Goal: Information Seeking & Learning: Learn about a topic

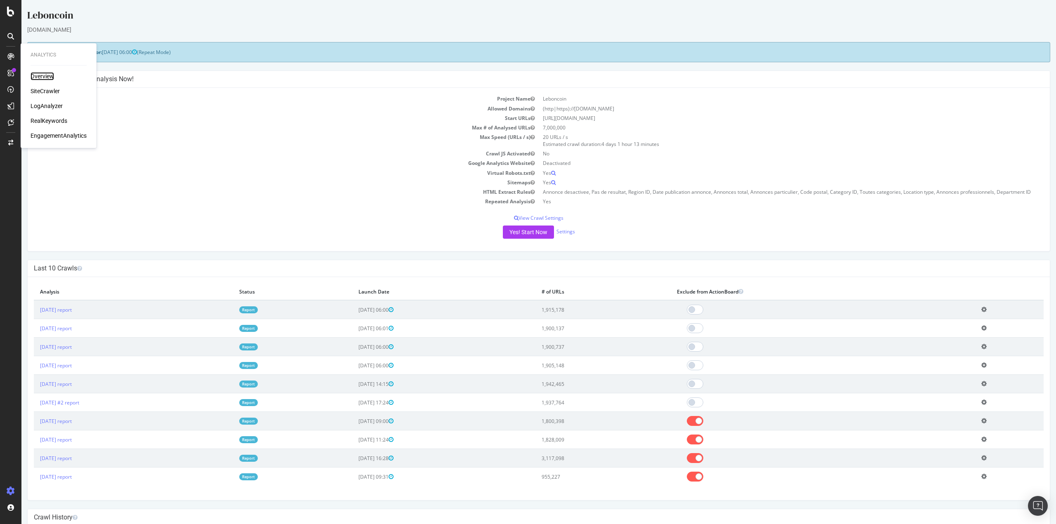
click at [46, 76] on div "Overview" at bounding box center [43, 76] width 24 height 8
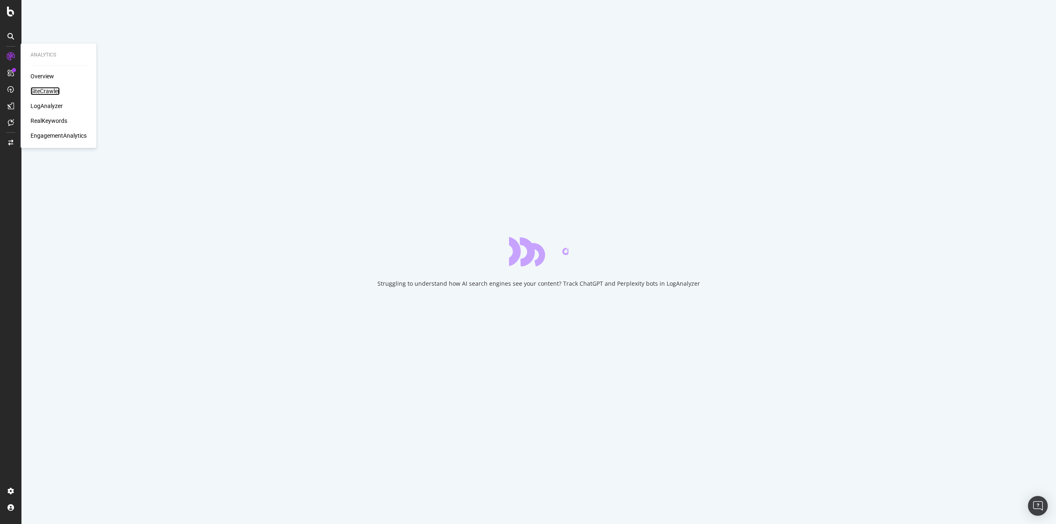
click at [45, 92] on div "SiteCrawler" at bounding box center [45, 91] width 29 height 8
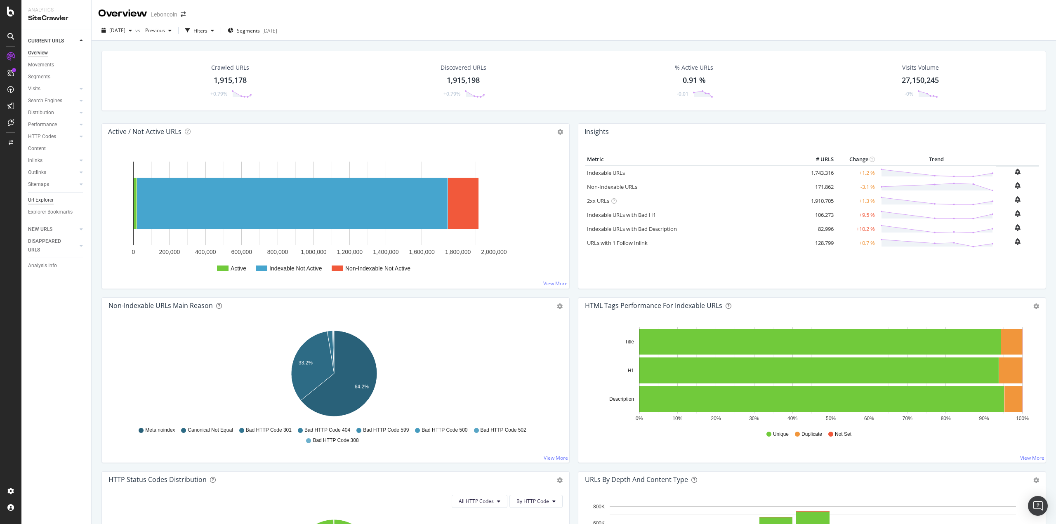
click at [47, 199] on div "Url Explorer" at bounding box center [41, 200] width 26 height 9
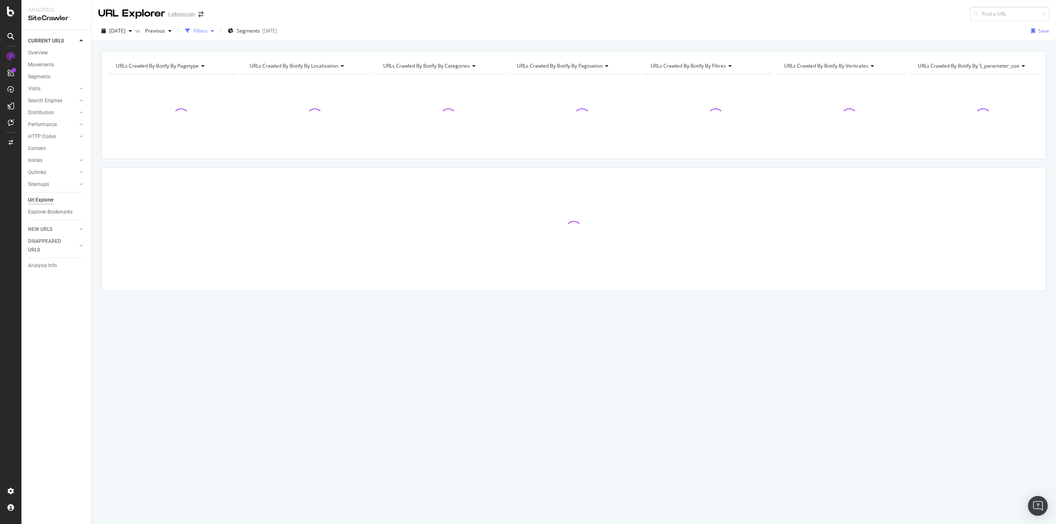
click at [208, 30] on div "Filters" at bounding box center [200, 30] width 14 height 7
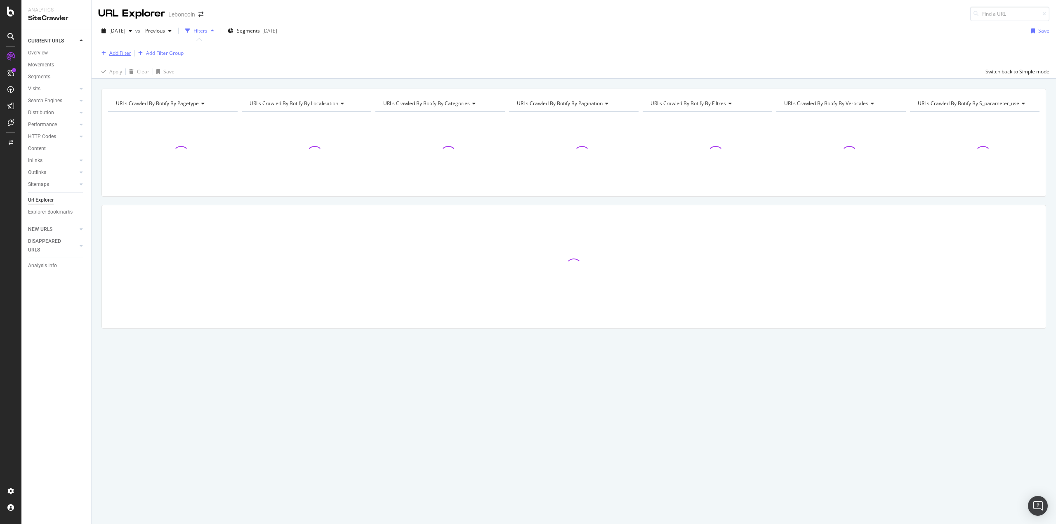
click at [123, 54] on div "Add Filter" at bounding box center [120, 53] width 22 height 7
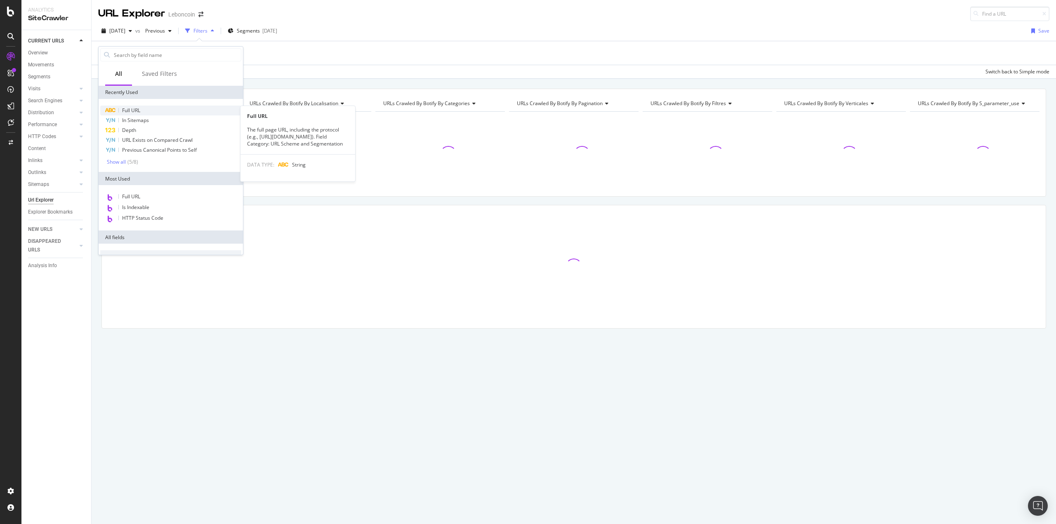
click at [144, 110] on div "Full URL" at bounding box center [170, 111] width 141 height 10
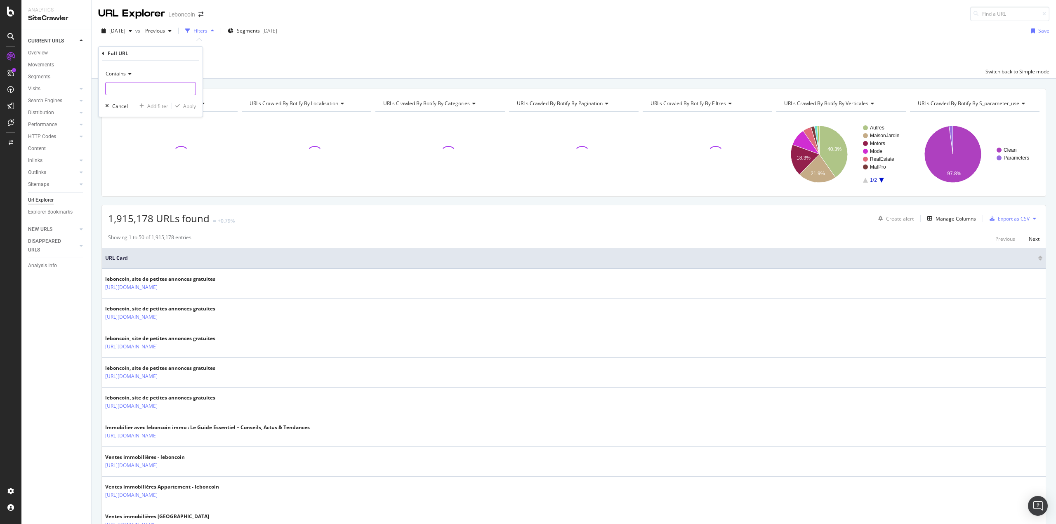
click at [130, 89] on input "text" at bounding box center [151, 88] width 90 height 13
paste input "https://www.leboncoin.fr/c/locations/energy_rate:a"
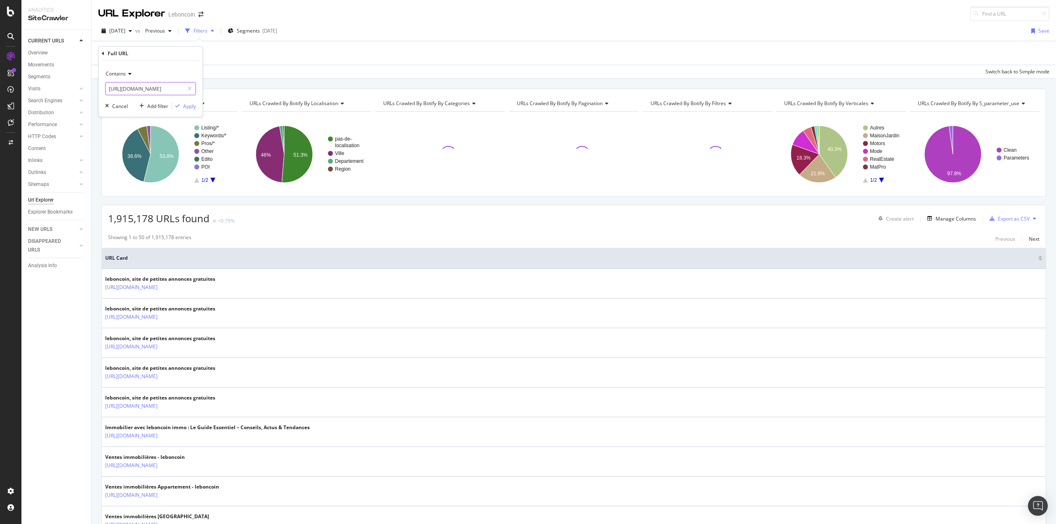
scroll to position [0, 45]
type input "https://www.leboncoin.fr/c/locations/energy_rate:a"
click at [191, 105] on div "Apply" at bounding box center [189, 106] width 13 height 7
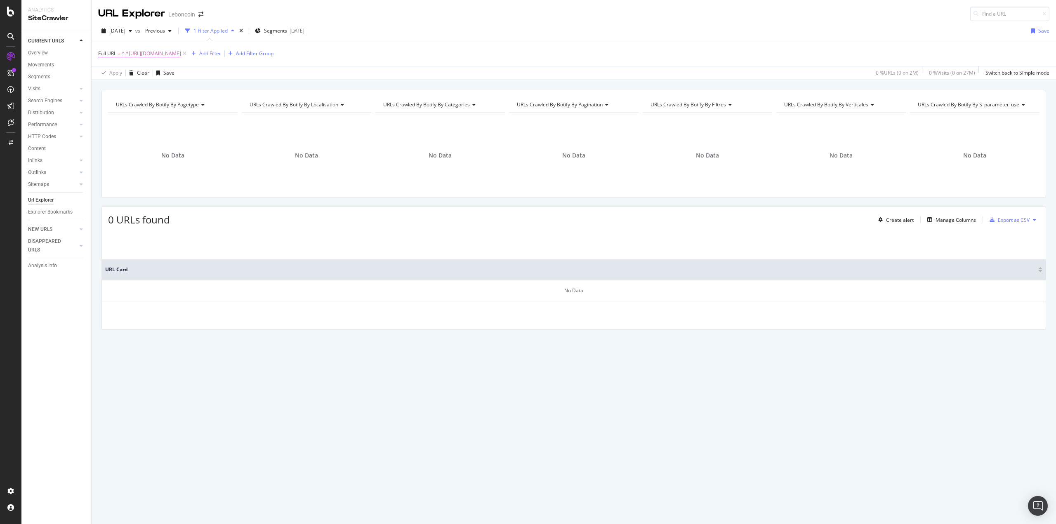
click at [162, 52] on span "^.*https://www.leboncoin.fr/c/locations/energy_rate:a.*$" at bounding box center [151, 54] width 59 height 12
click at [166, 89] on input "https://www.leboncoin.fr/c/locations/energy_rate:a" at bounding box center [145, 87] width 78 height 13
click at [159, 90] on input "https://www.leboncoin.fr/c/locations/energy_rate:a" at bounding box center [145, 87] width 78 height 13
drag, startPoint x: 137, startPoint y: 85, endPoint x: 80, endPoint y: 82, distance: 57.0
click at [80, 82] on body "Analytics SiteCrawler CURRENT URLS Overview Movements Segments Visits Analysis …" at bounding box center [528, 262] width 1056 height 524
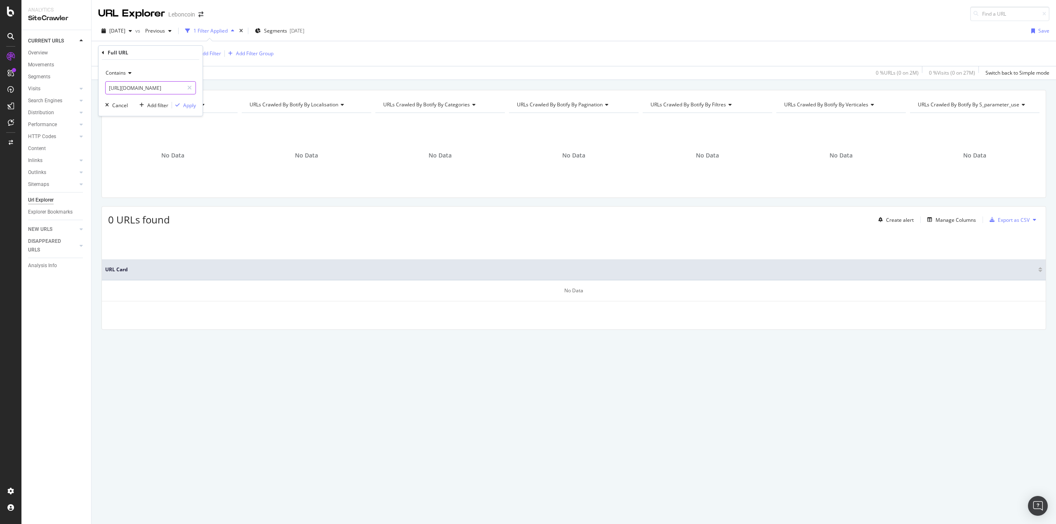
click at [132, 89] on input "https://www.leboncoin.fr/c/locations/energy_rate:a" at bounding box center [145, 87] width 78 height 13
drag, startPoint x: 176, startPoint y: 87, endPoint x: 254, endPoint y: 85, distance: 78.4
click at [256, 85] on body "Analytics SiteCrawler CURRENT URLS Overview Movements Segments Visits Analysis …" at bounding box center [528, 262] width 1056 height 524
drag, startPoint x: 178, startPoint y: 85, endPoint x: 186, endPoint y: 85, distance: 8.3
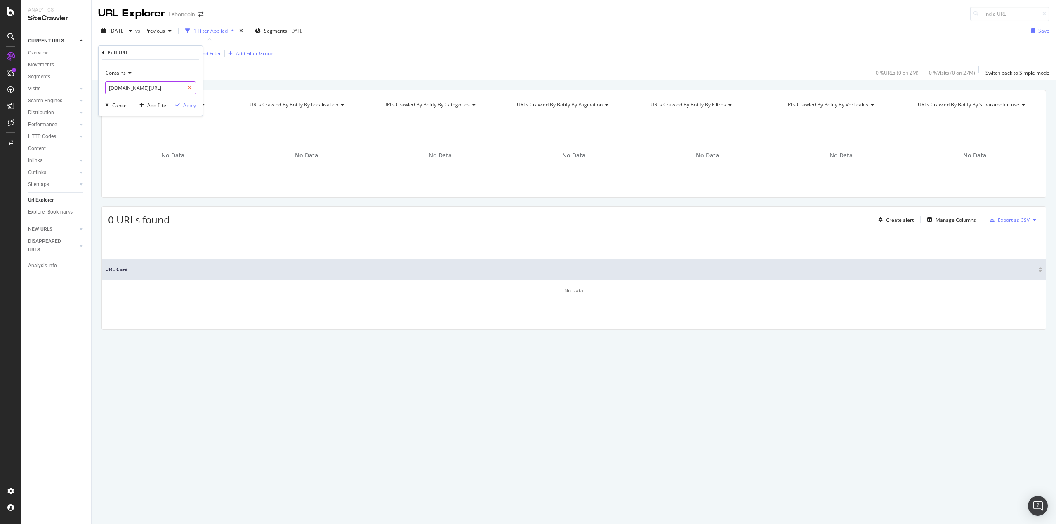
click at [178, 85] on input "leboncoin.fr/c/locations/energy_rate:a" at bounding box center [145, 87] width 78 height 13
drag, startPoint x: 175, startPoint y: 87, endPoint x: 189, endPoint y: 87, distance: 14.0
click at [176, 87] on input "leboncoin.fr/c/locations/energy_rate:a" at bounding box center [145, 87] width 78 height 13
click at [150, 87] on input "leboncoin.fr/c/locations/energy_rate:a" at bounding box center [145, 87] width 78 height 13
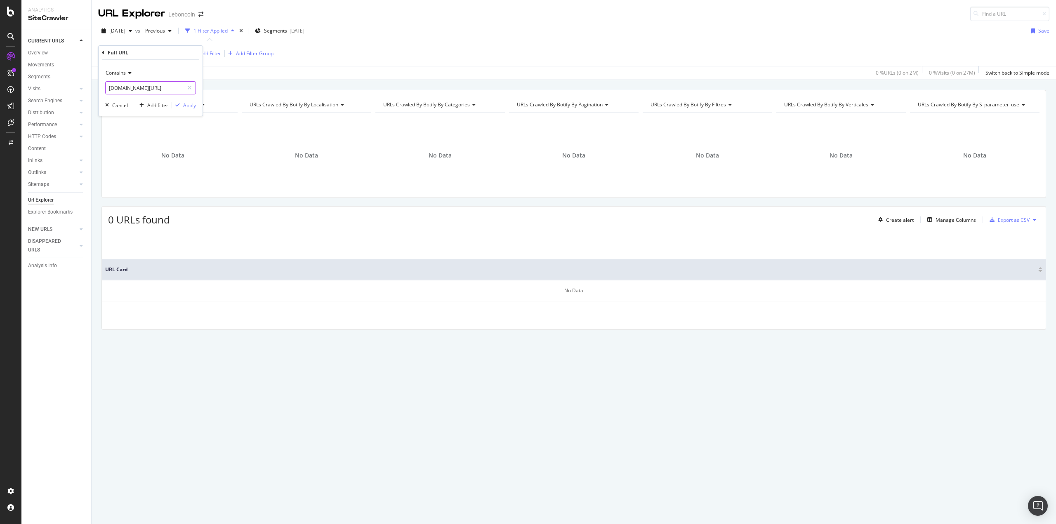
click at [177, 87] on input "leboncoin.fr/c/locations/energy_rate:a" at bounding box center [145, 87] width 78 height 13
type input "leboncoin.fr/c/locations/energy_rate"
click at [191, 102] on div "Apply" at bounding box center [189, 105] width 13 height 7
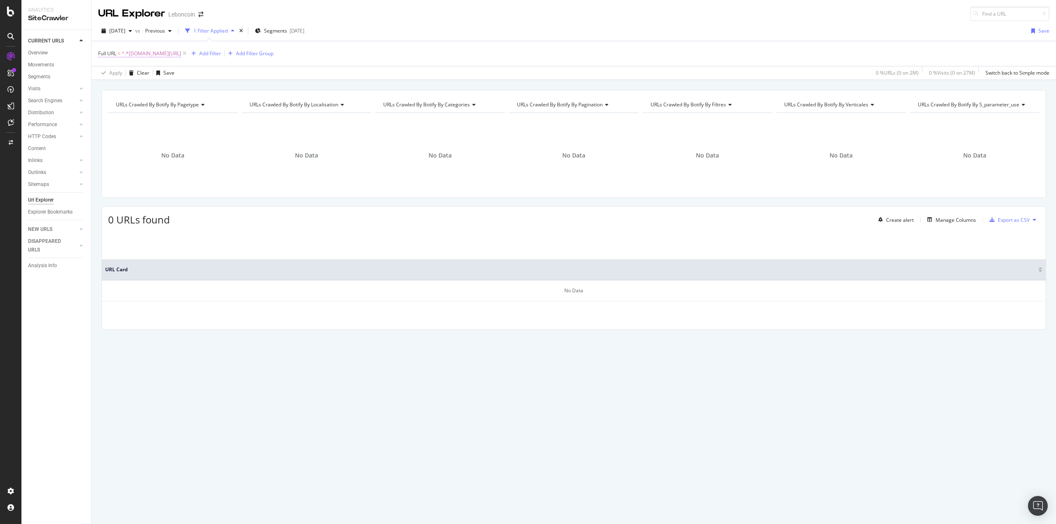
click at [160, 52] on span "^.*leboncoin.fr/c/locations/energy_rate.*$" at bounding box center [151, 54] width 59 height 12
click at [119, 88] on input "leboncoin.fr/c/locations/energy_rate" at bounding box center [145, 87] width 78 height 13
drag, startPoint x: 137, startPoint y: 86, endPoint x: 27, endPoint y: 80, distance: 110.3
click at [27, 80] on body "Analytics SiteCrawler CURRENT URLS Overview Movements Segments Visits Analysis …" at bounding box center [528, 262] width 1056 height 524
drag, startPoint x: 163, startPoint y: 86, endPoint x: 61, endPoint y: 84, distance: 102.3
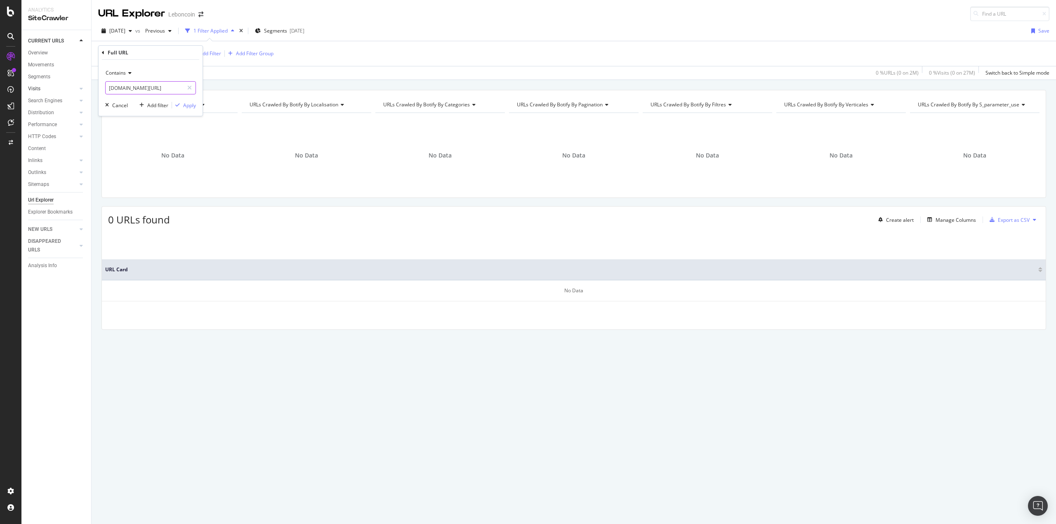
click at [61, 84] on body "Analytics SiteCrawler CURRENT URLS Overview Movements Segments Visits Analysis …" at bounding box center [528, 262] width 1056 height 524
click at [61, 85] on link "Visits" at bounding box center [52, 89] width 49 height 9
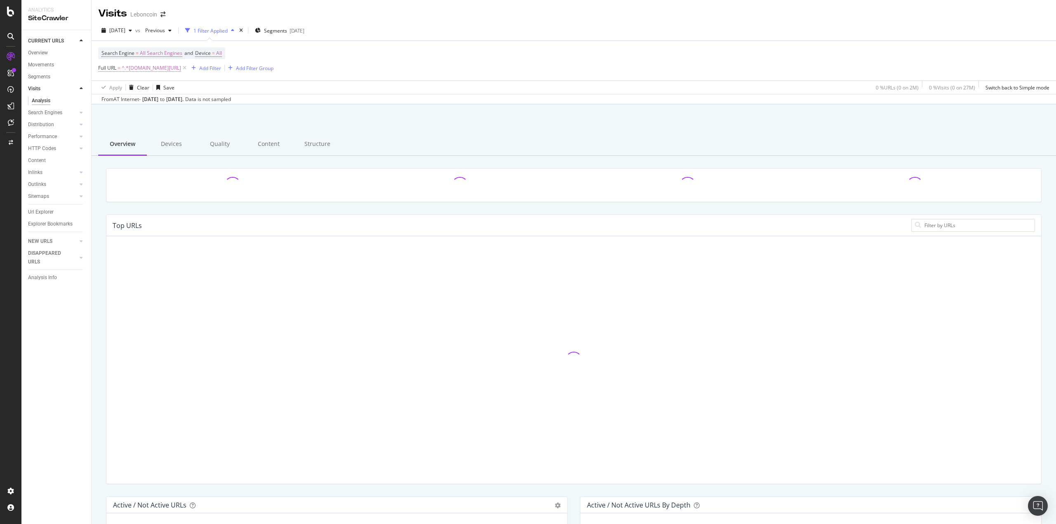
click at [158, 70] on span "^.*leboncoin.fr/c/locations/energy_rate.*$" at bounding box center [151, 68] width 59 height 12
click at [152, 104] on input "leboncoin.fr/c/locations/energy_rate" at bounding box center [145, 102] width 78 height 13
click at [157, 99] on input "leboncoin.fr/c/locations/energy_rate" at bounding box center [145, 102] width 78 height 13
type input "energy_rate"
click at [189, 117] on div "Apply" at bounding box center [189, 119] width 13 height 7
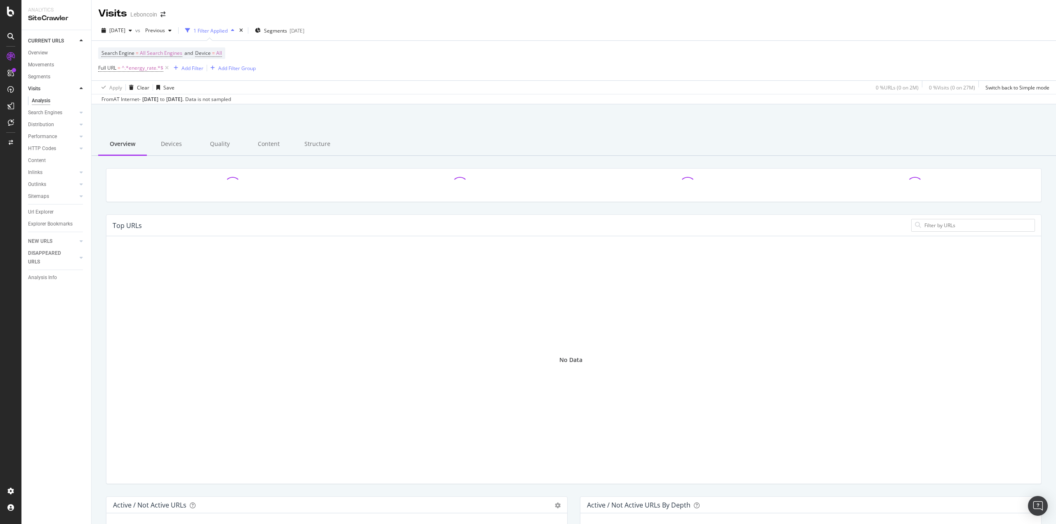
scroll to position [241, 922]
click at [153, 51] on span "All Search Engines" at bounding box center [161, 53] width 42 height 12
click at [112, 91] on div "button" at bounding box center [110, 89] width 10 height 5
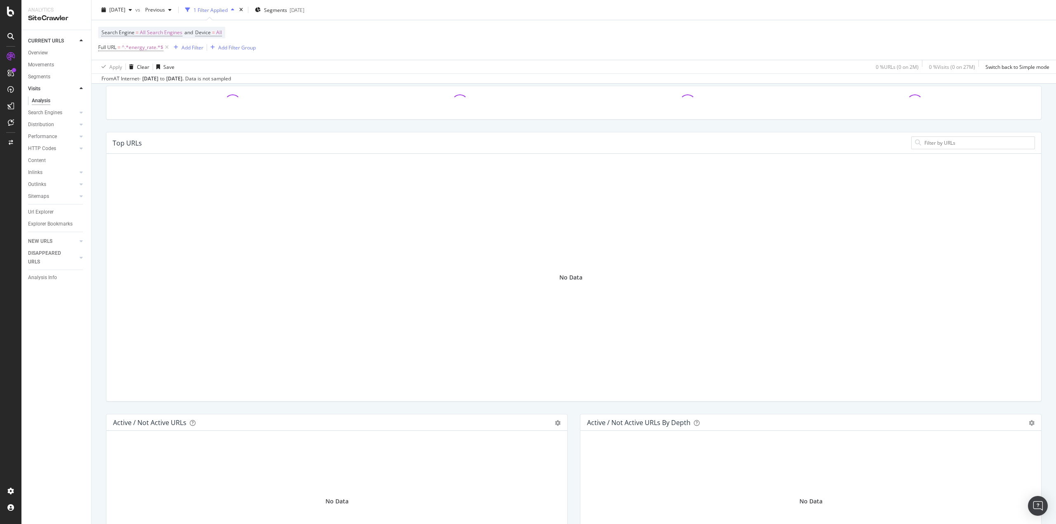
scroll to position [0, 0]
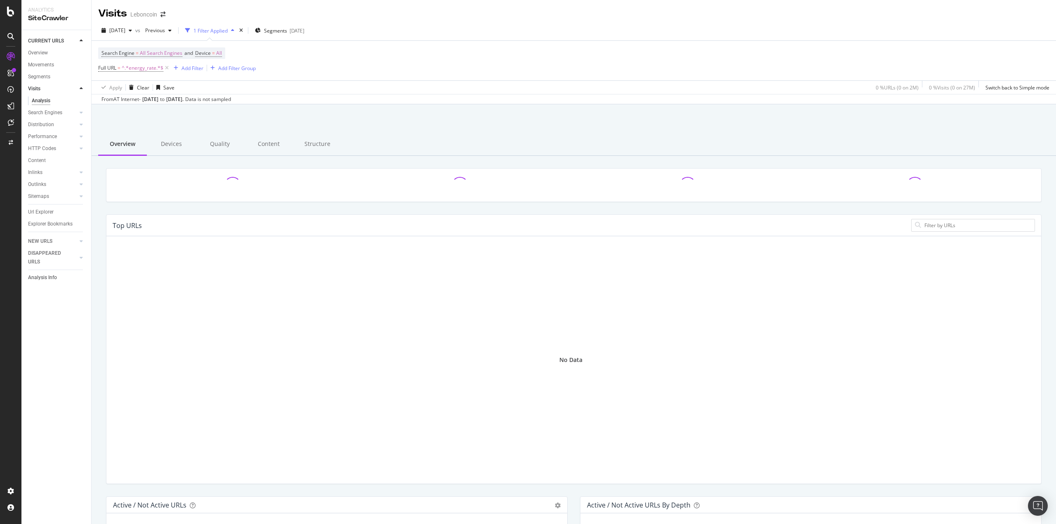
drag, startPoint x: 48, startPoint y: 243, endPoint x: 69, endPoint y: 249, distance: 21.8
click at [48, 243] on div "NEW URLS" at bounding box center [40, 241] width 24 height 9
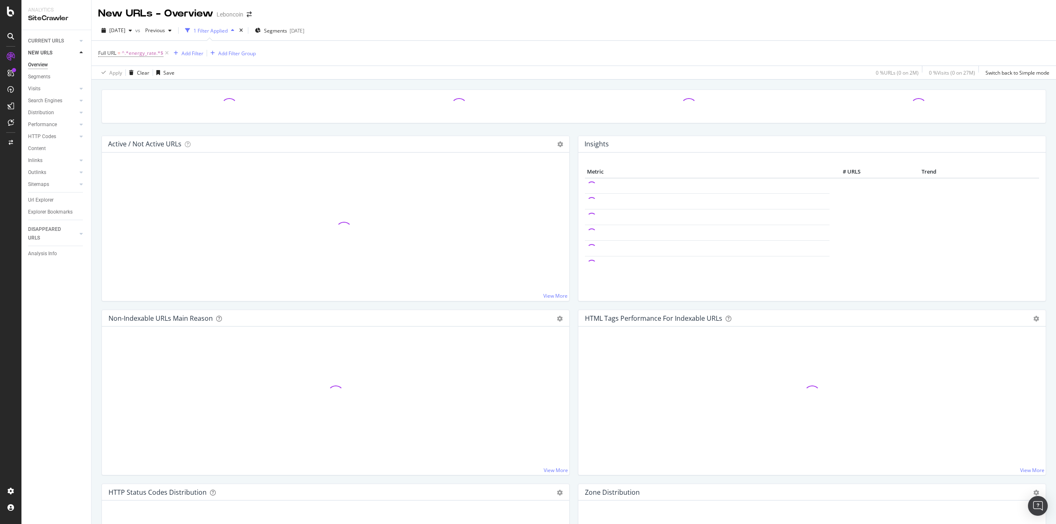
click at [69, 316] on div "CURRENT URLS Overview Movements Segments Visits Analysis Search Engines Top Cha…" at bounding box center [56, 277] width 70 height 494
click at [45, 202] on div "Url Explorer" at bounding box center [41, 200] width 26 height 9
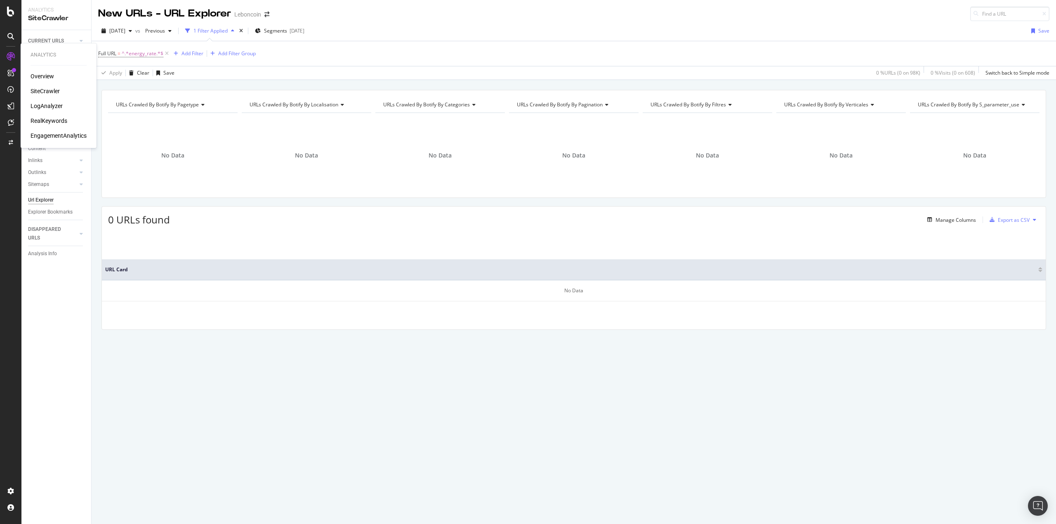
click at [44, 102] on div "LogAnalyzer" at bounding box center [47, 106] width 32 height 8
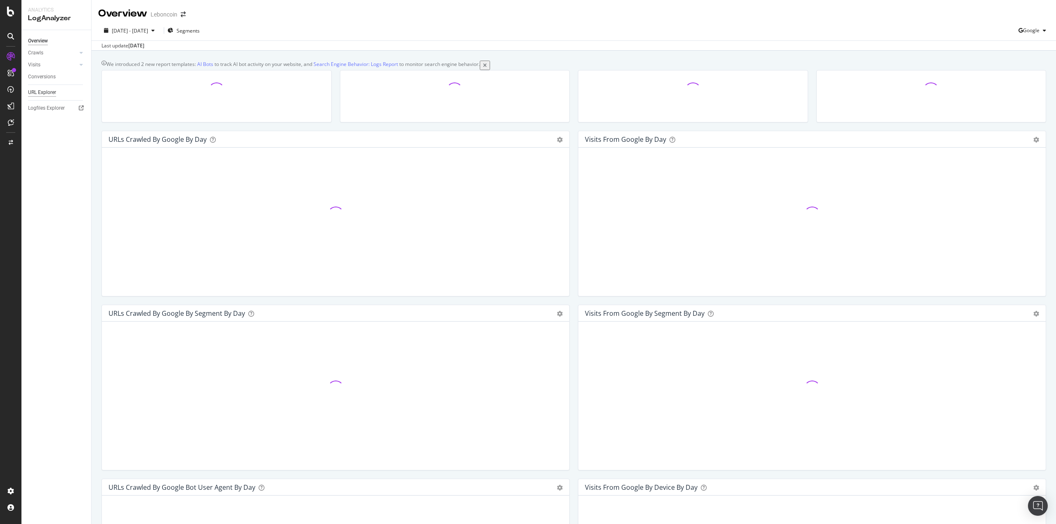
click at [40, 94] on div "URL Explorer" at bounding box center [42, 92] width 28 height 9
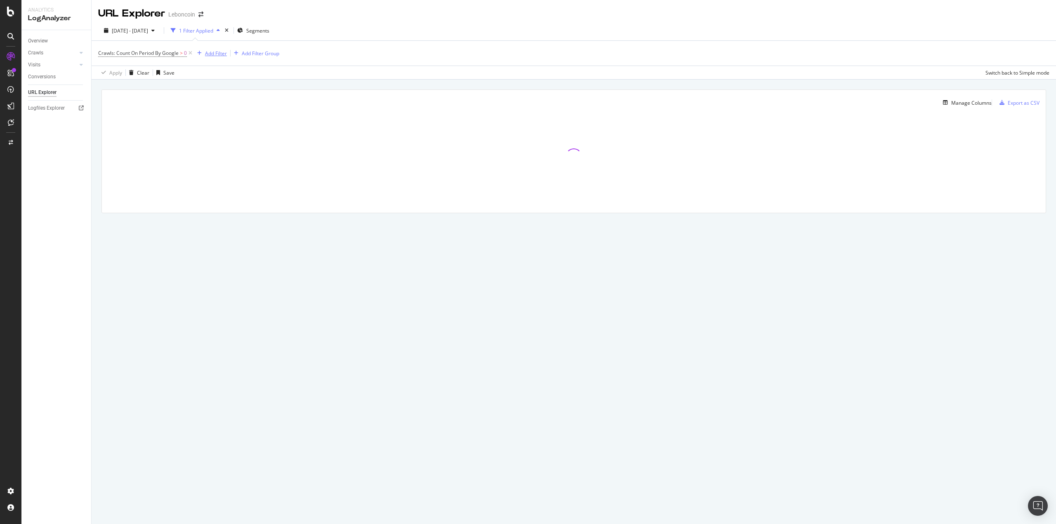
click at [219, 52] on div "Add Filter" at bounding box center [216, 53] width 22 height 7
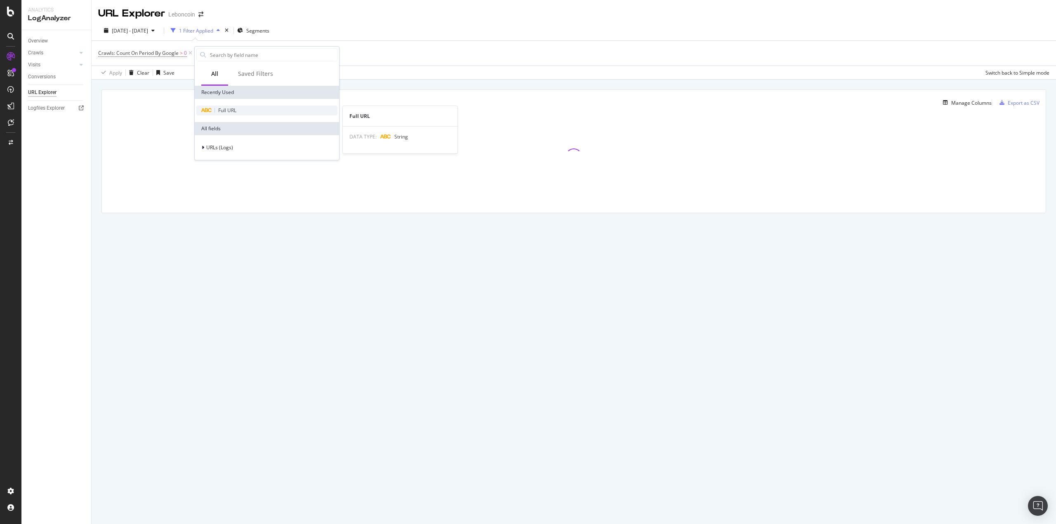
click at [226, 110] on span "Full URL" at bounding box center [227, 110] width 18 height 7
click at [220, 91] on input "text" at bounding box center [247, 88] width 90 height 13
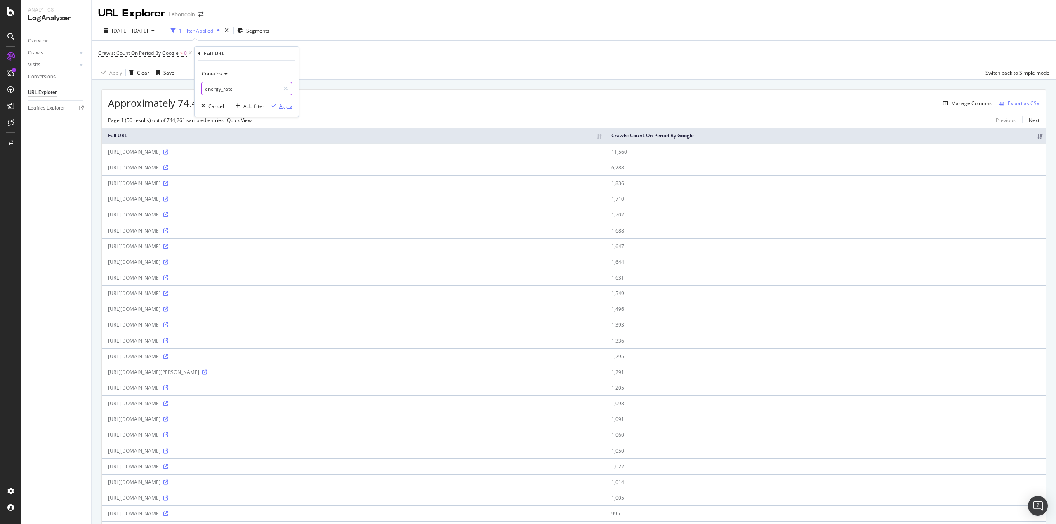
type input "energy_rate"
click at [282, 109] on div "Apply" at bounding box center [285, 106] width 13 height 7
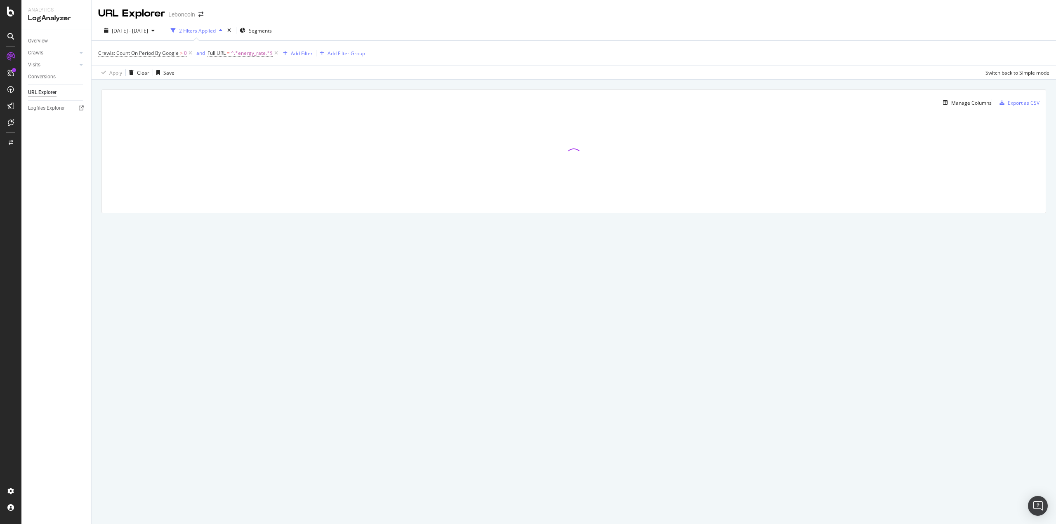
click at [456, 278] on div "URL Explorer Leboncoin 2025 Aug. 20th - Sep. 18th 2 Filters Applied Segments Cr…" at bounding box center [574, 262] width 964 height 524
click at [302, 170] on div at bounding box center [574, 157] width 944 height 83
click at [297, 312] on div "URL Explorer Leboncoin 2025 Aug. 20th - Sep. 18th 2 Filters Applied Segments Cr…" at bounding box center [574, 262] width 964 height 524
click at [141, 31] on span "2025 Aug. 20th - Sep. 18th" at bounding box center [130, 30] width 36 height 7
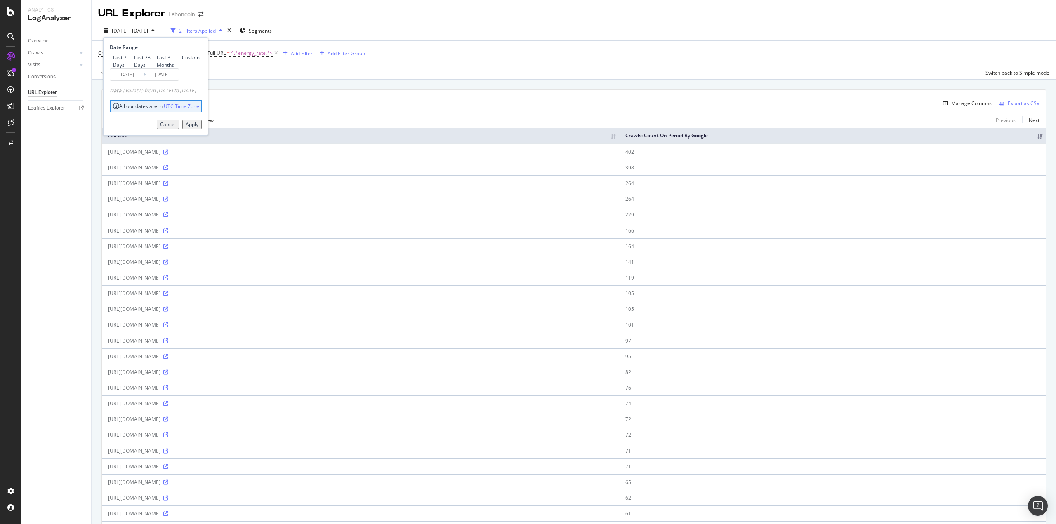
click at [61, 212] on div "Overview Crawls Daily Distribution Segments Distribution HTTP Codes Resources V…" at bounding box center [56, 277] width 70 height 494
click at [184, 171] on div "https://www.leboncoin.fr/c/locations/energy_rate:b" at bounding box center [360, 167] width 505 height 7
click at [181, 171] on div "https://www.leboncoin.fr/c/locations/energy_rate:b" at bounding box center [360, 167] width 505 height 7
click at [157, 171] on div "https://www.leboncoin.fr/c/locations/energy_rate:b" at bounding box center [360, 167] width 505 height 7
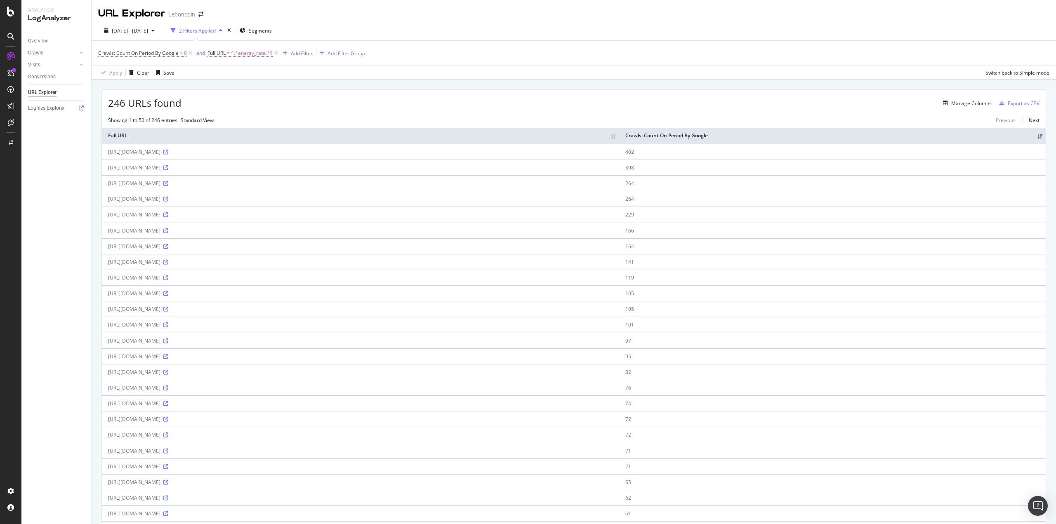
click at [170, 154] on div "https://www.leboncoin.fr/c/locations/energy_rate:c/p-2" at bounding box center [360, 152] width 505 height 7
click at [163, 156] on div "https://www.leboncoin.fr/c/locations/energy_rate:c/p-2" at bounding box center [360, 152] width 505 height 7
click at [162, 156] on div "https://www.leboncoin.fr/c/locations/energy_rate:c/p-2" at bounding box center [360, 152] width 505 height 7
drag, startPoint x: 162, startPoint y: 159, endPoint x: 130, endPoint y: 160, distance: 32.6
click at [159, 160] on td "https://www.leboncoin.fr/c/locations/energy_rate:c/p-2" at bounding box center [360, 152] width 517 height 16
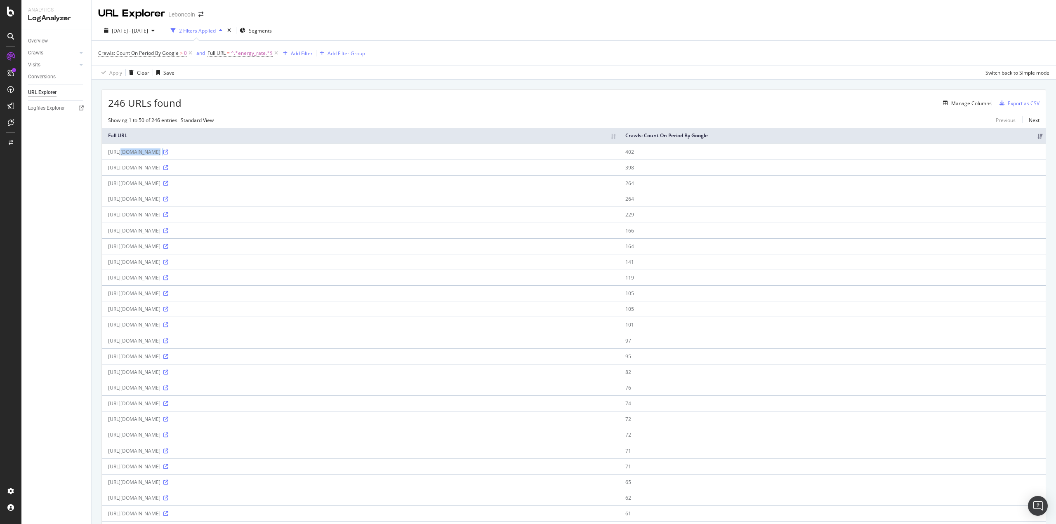
click at [142, 156] on div "https://www.leboncoin.fr/c/locations/energy_rate:c/p-2" at bounding box center [360, 152] width 505 height 7
click at [58, 257] on div "Overview Crawls Daily Distribution Segments Distribution HTTP Codes Resources V…" at bounding box center [56, 277] width 70 height 494
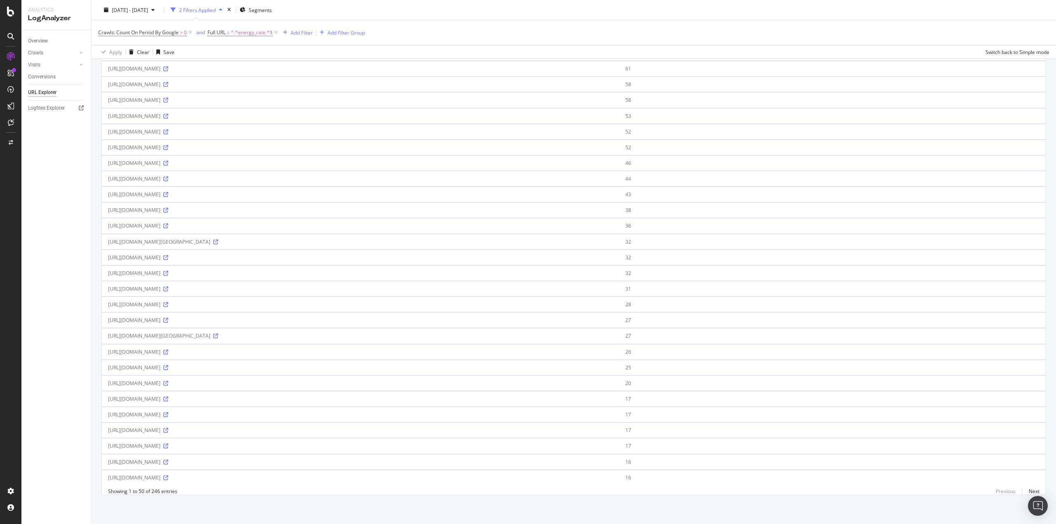
scroll to position [456, 0]
